Goal: Task Accomplishment & Management: Manage account settings

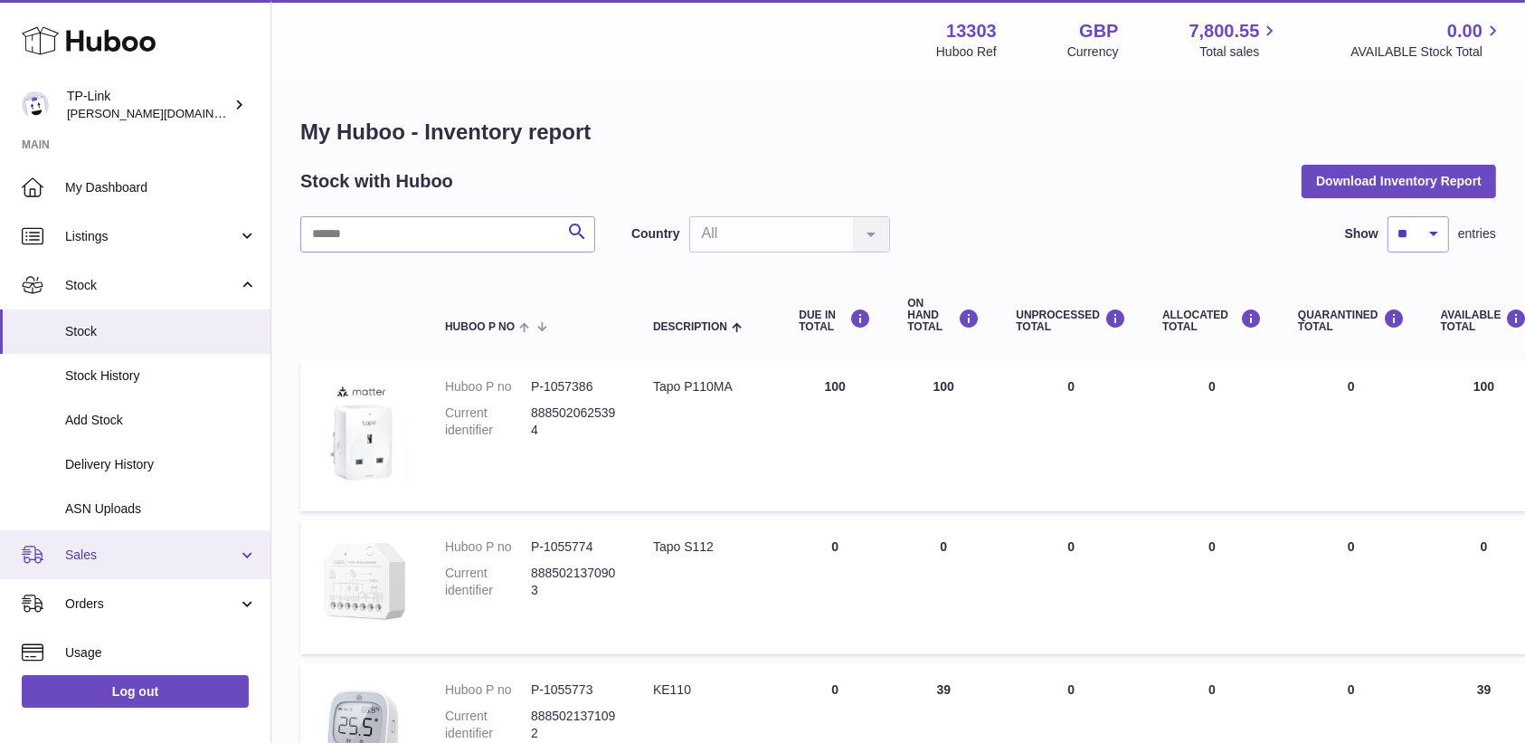
click at [135, 547] on span "Sales" at bounding box center [151, 554] width 173 height 17
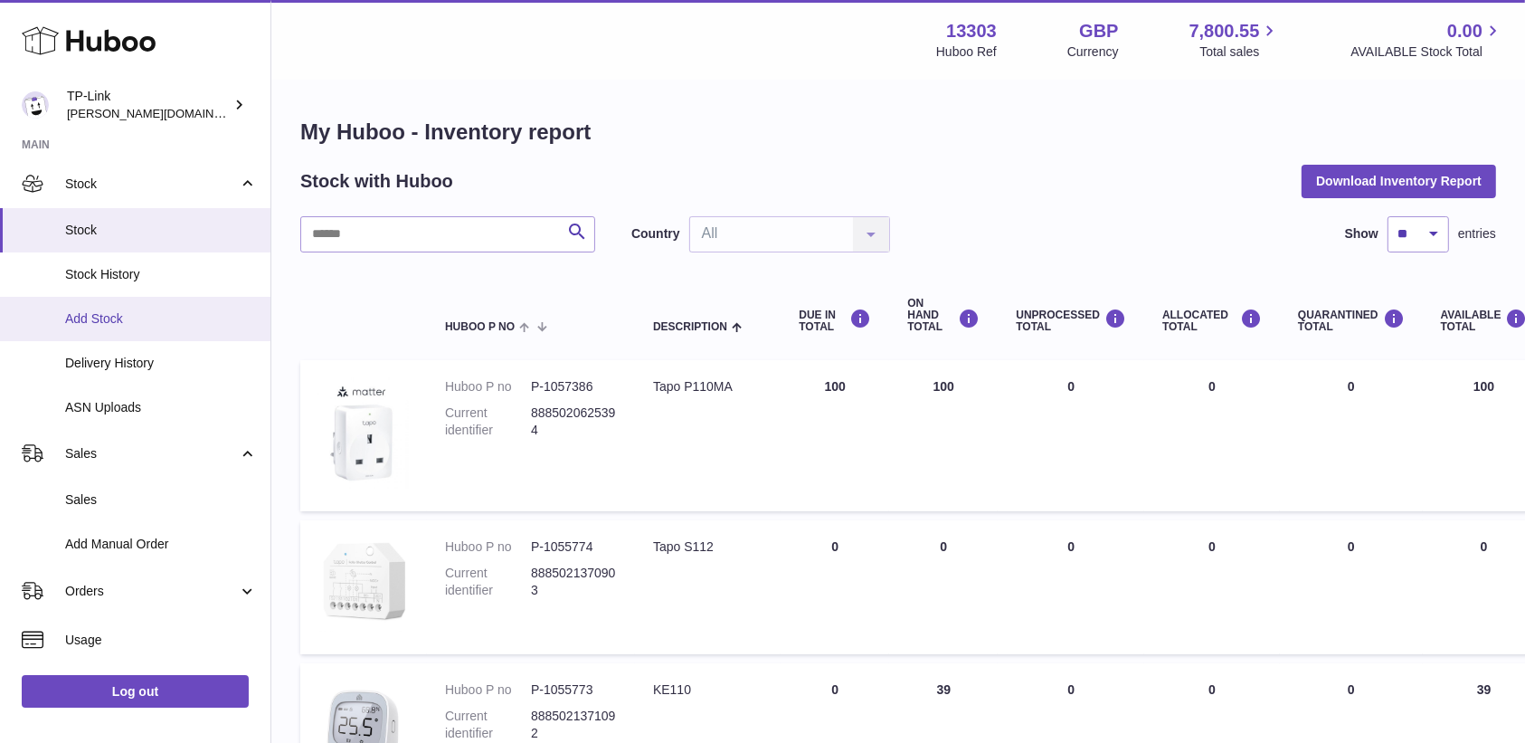
scroll to position [120, 0]
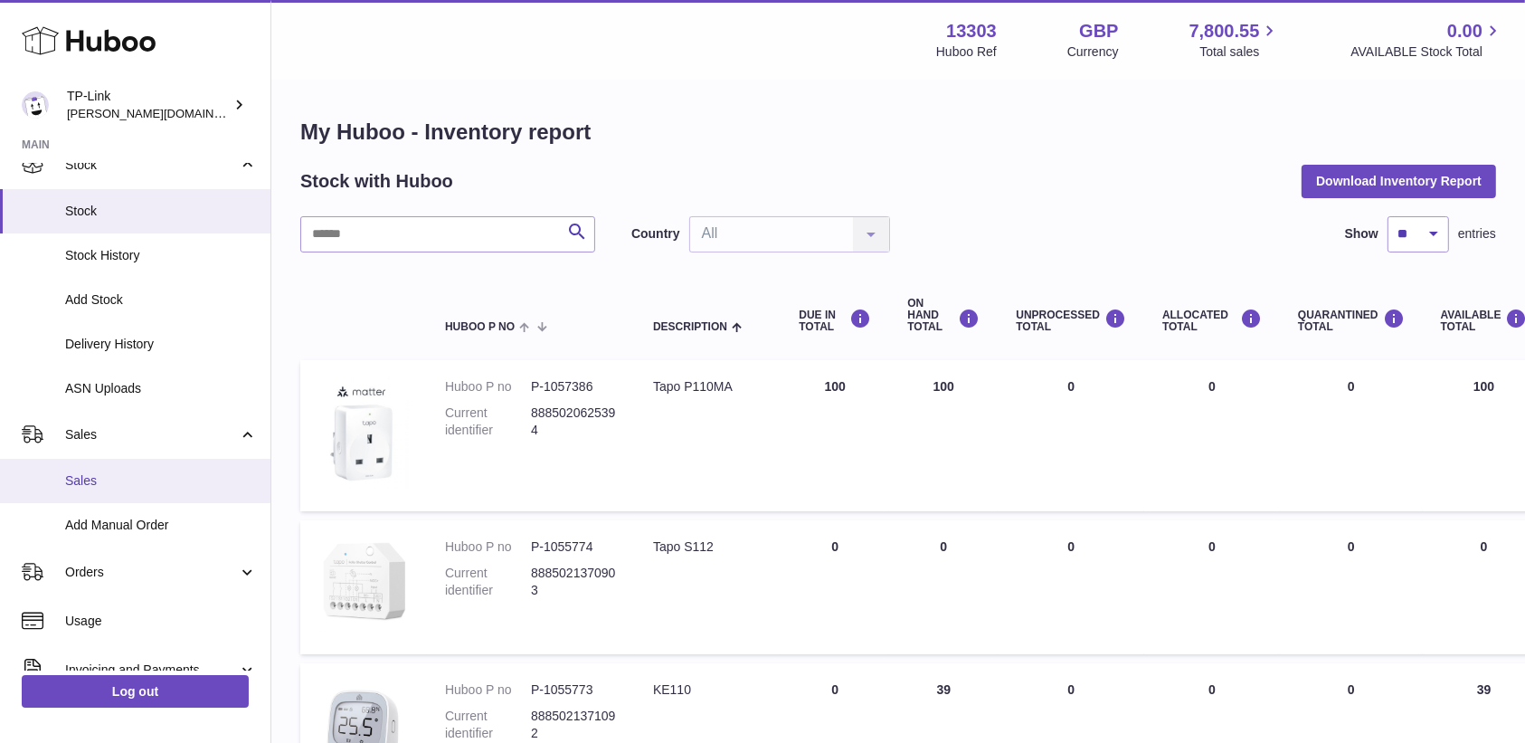
click at [138, 468] on link "Sales" at bounding box center [135, 481] width 271 height 44
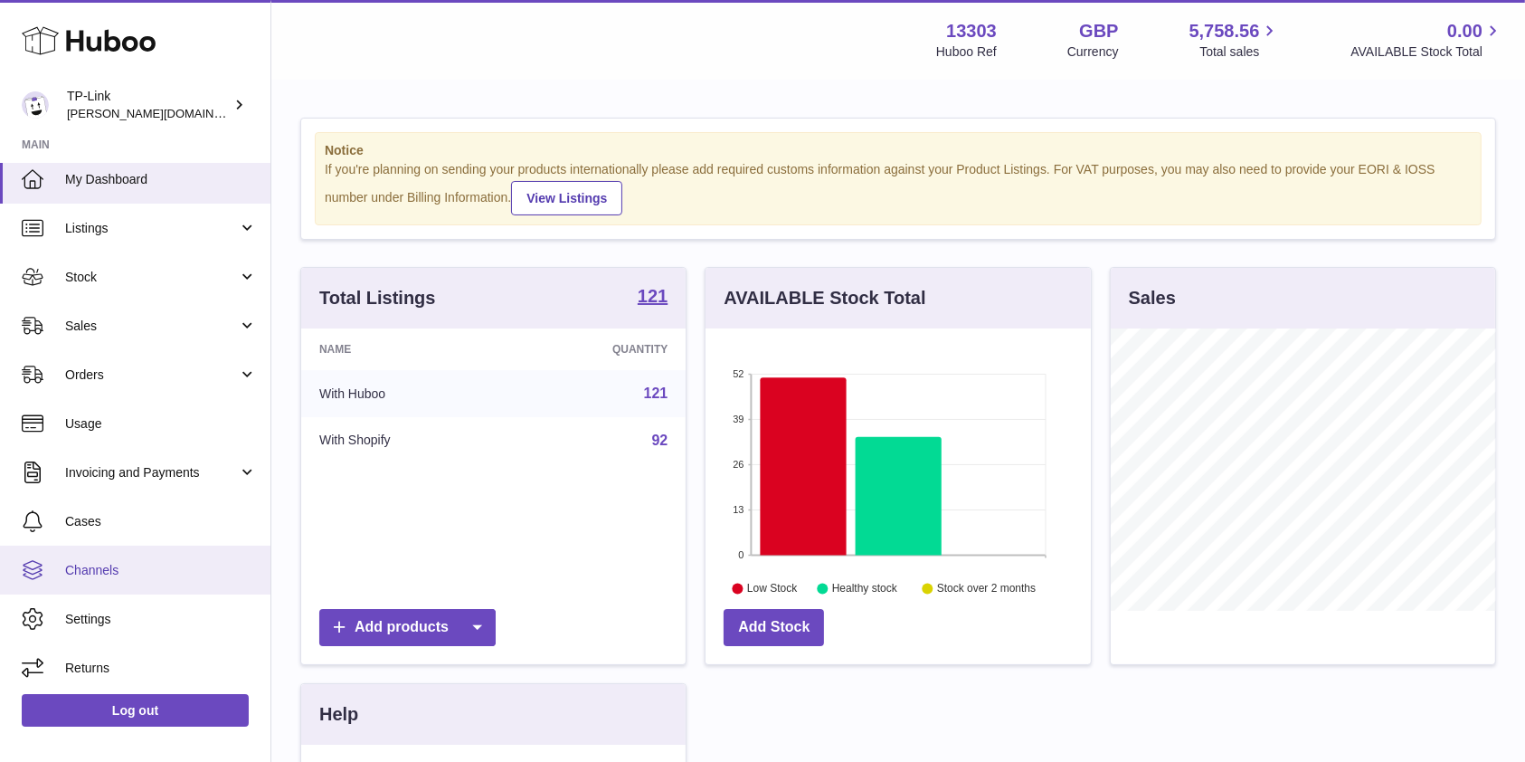
scroll to position [10, 0]
click at [934, 589] on icon "52 39 26 13 0 Low Stock Healthy stock Stock over 2 months" at bounding box center [898, 463] width 385 height 271
click at [933, 589] on circle at bounding box center [928, 588] width 11 height 11
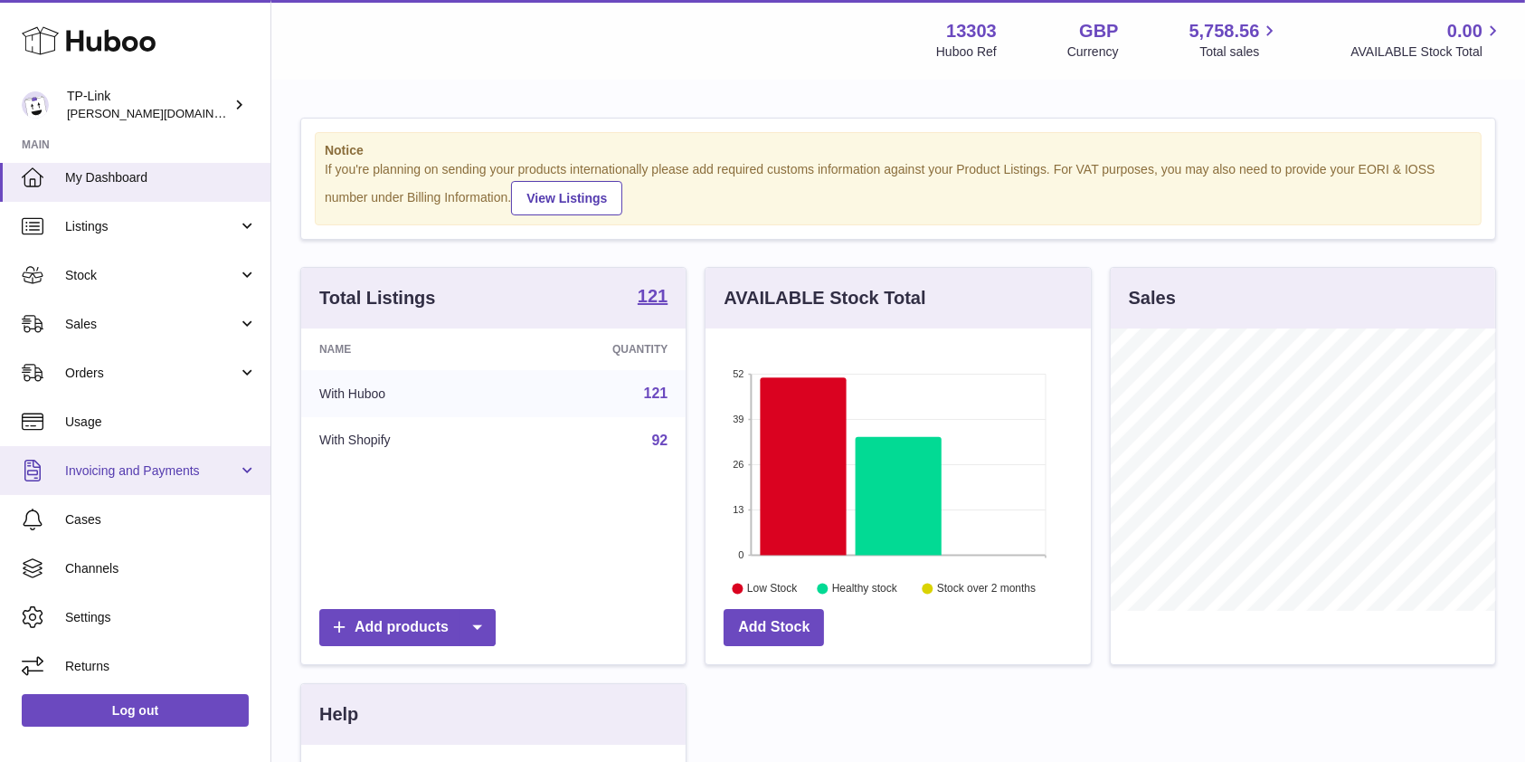
click at [94, 462] on span "Invoicing and Payments" at bounding box center [151, 470] width 173 height 17
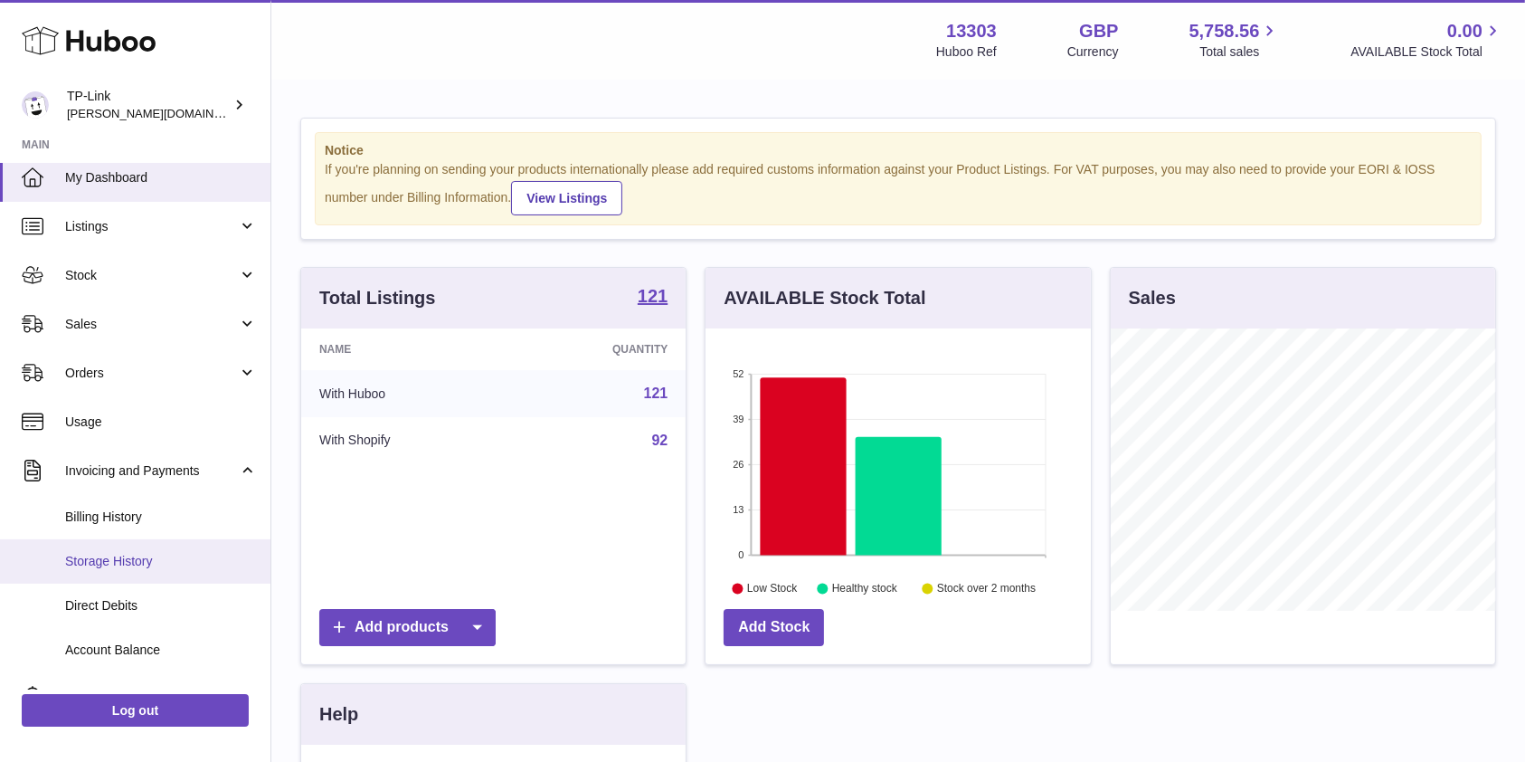
click at [110, 569] on span "Storage History" at bounding box center [161, 561] width 192 height 17
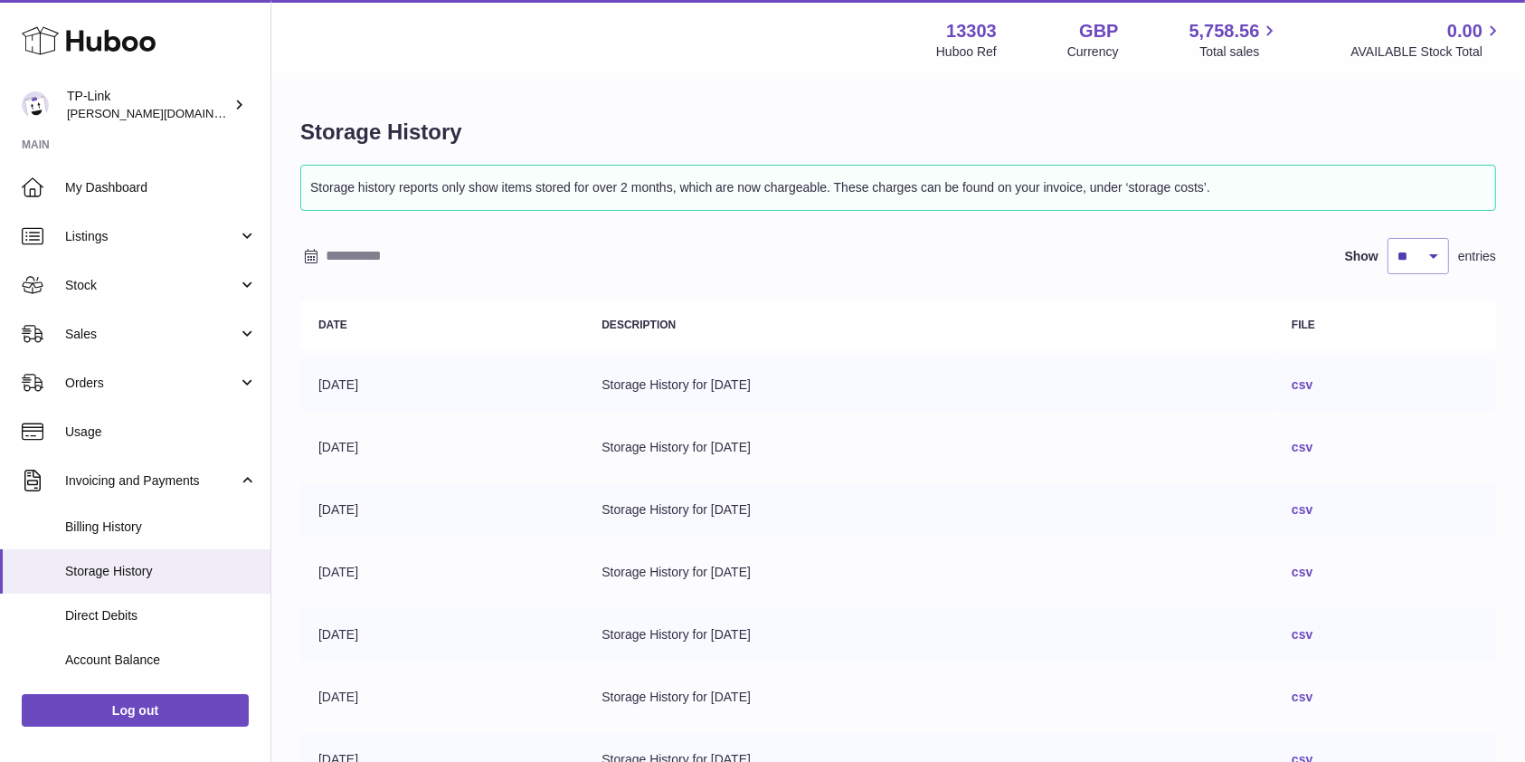
click at [1313, 382] on link "csv" at bounding box center [1302, 384] width 21 height 14
